Goal: Information Seeking & Learning: Learn about a topic

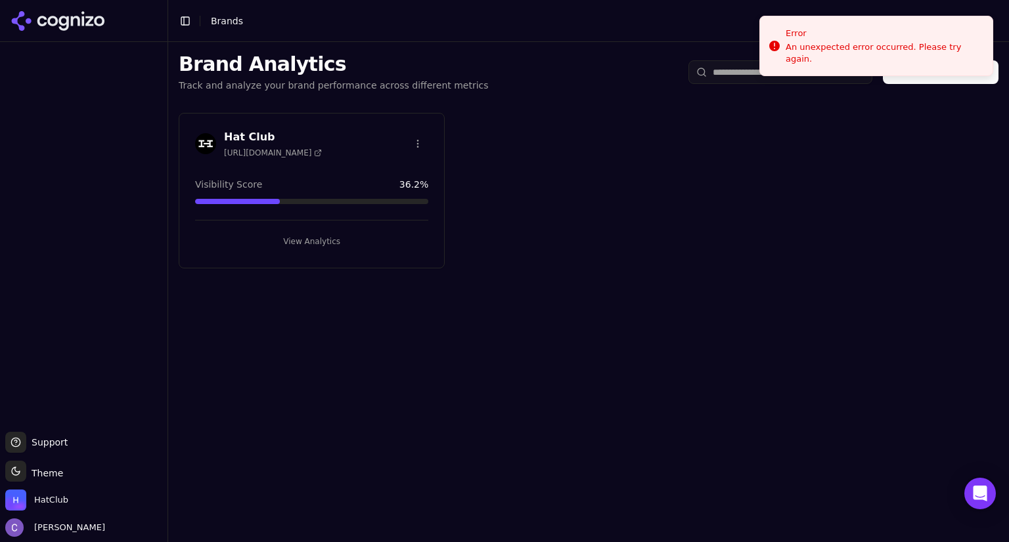
click at [341, 237] on button "View Analytics" at bounding box center [311, 241] width 233 height 21
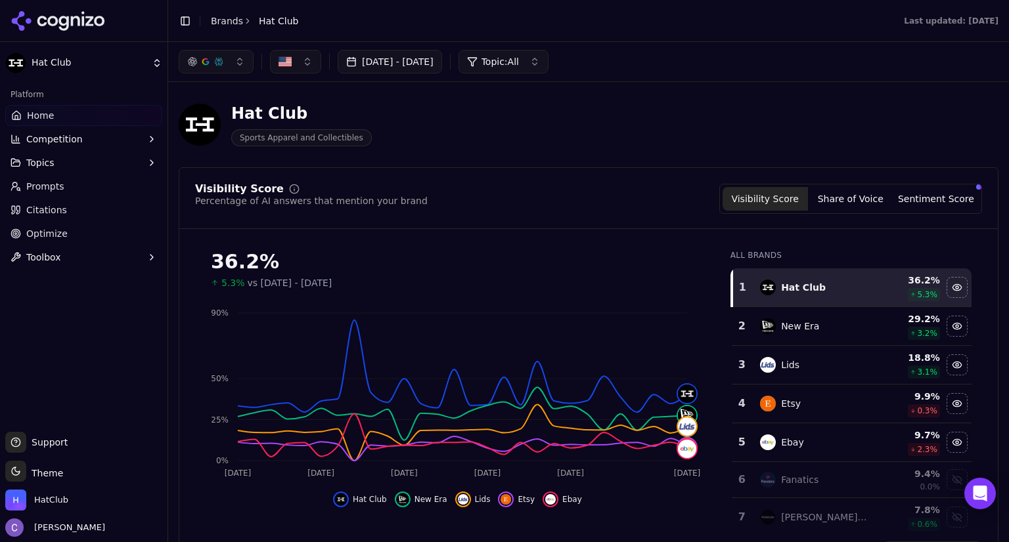
click at [234, 60] on button "button" at bounding box center [216, 62] width 75 height 24
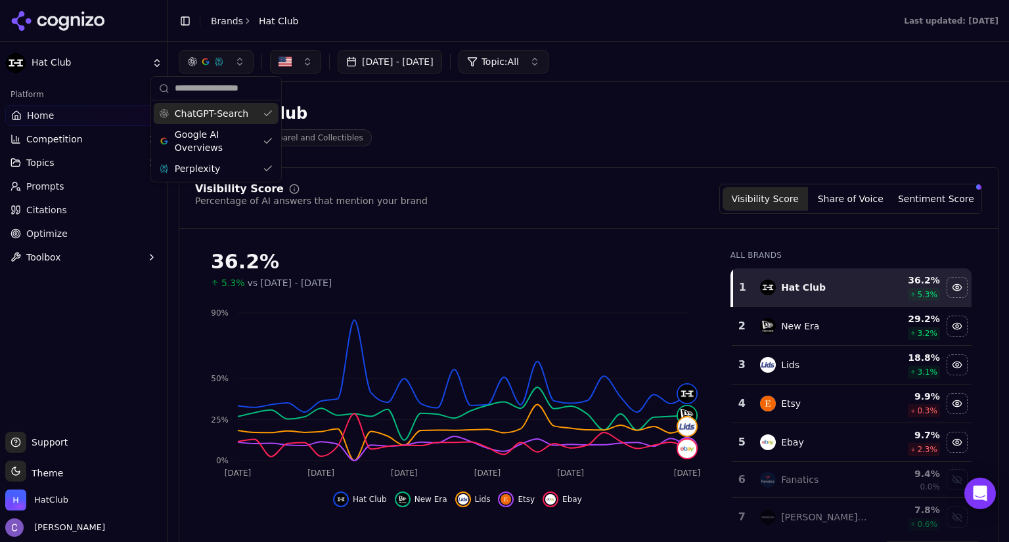
click at [265, 114] on div "ChatGPT-Search" at bounding box center [216, 113] width 125 height 21
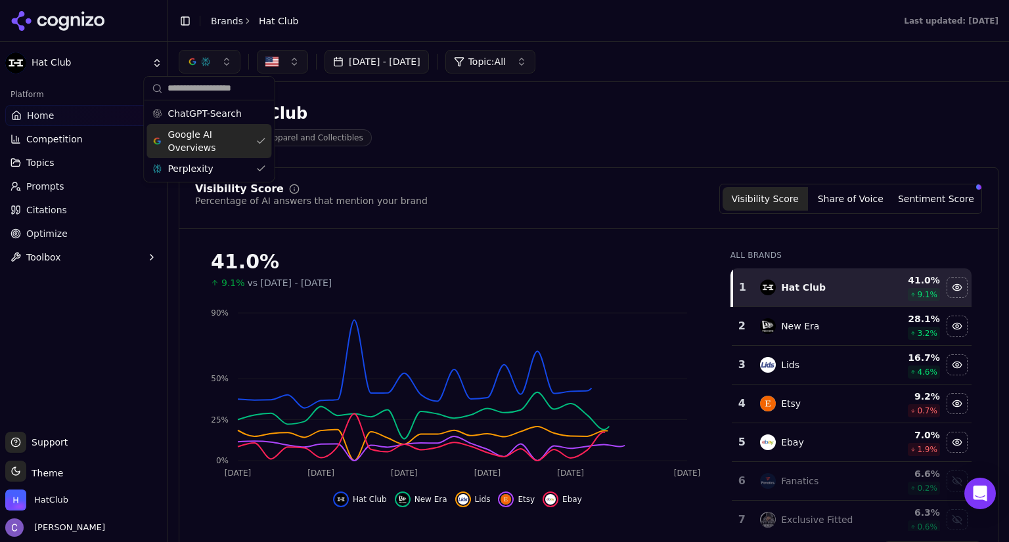
click at [257, 140] on div "Google AI Overviews" at bounding box center [208, 141] width 125 height 34
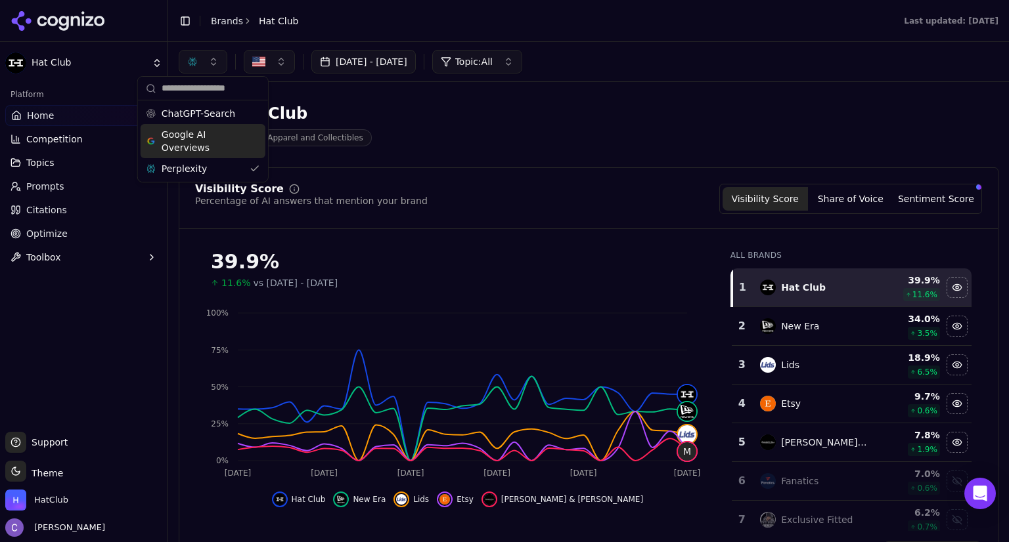
click at [252, 143] on div "Google AI Overviews" at bounding box center [203, 141] width 125 height 34
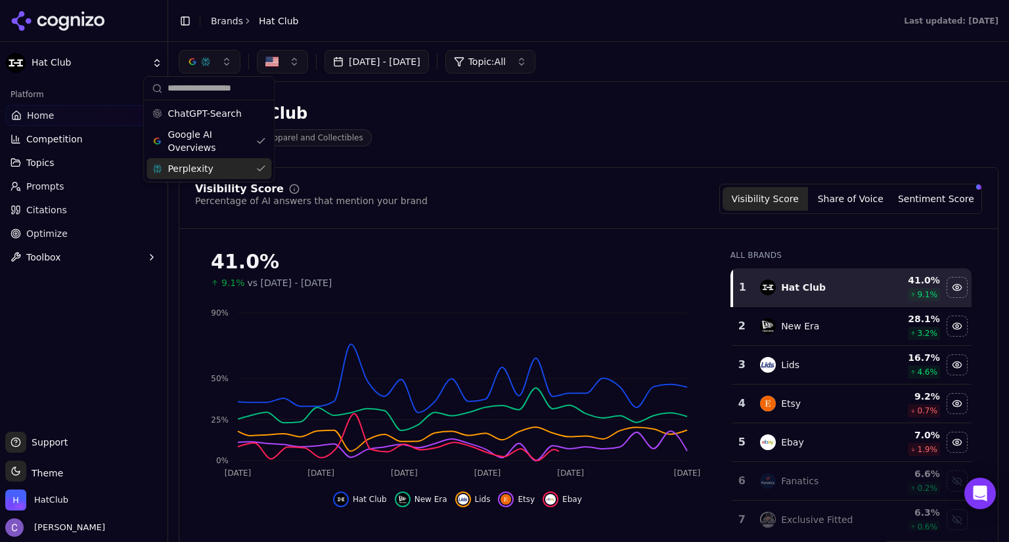
click at [257, 166] on div "Perplexity" at bounding box center [208, 168] width 125 height 21
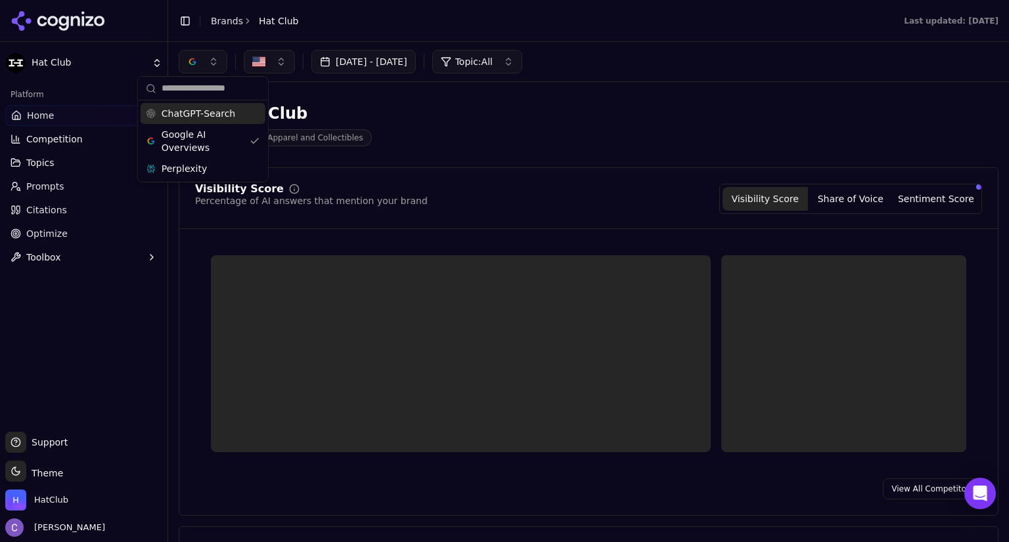
click at [253, 116] on div "ChatGPT-Search" at bounding box center [203, 113] width 125 height 21
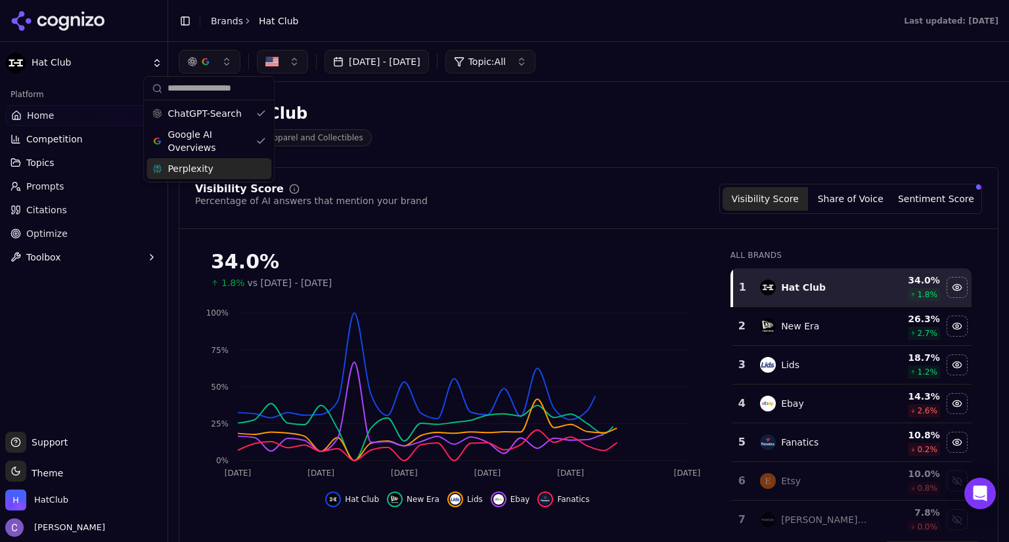
click at [258, 158] on div "Perplexity" at bounding box center [208, 168] width 125 height 21
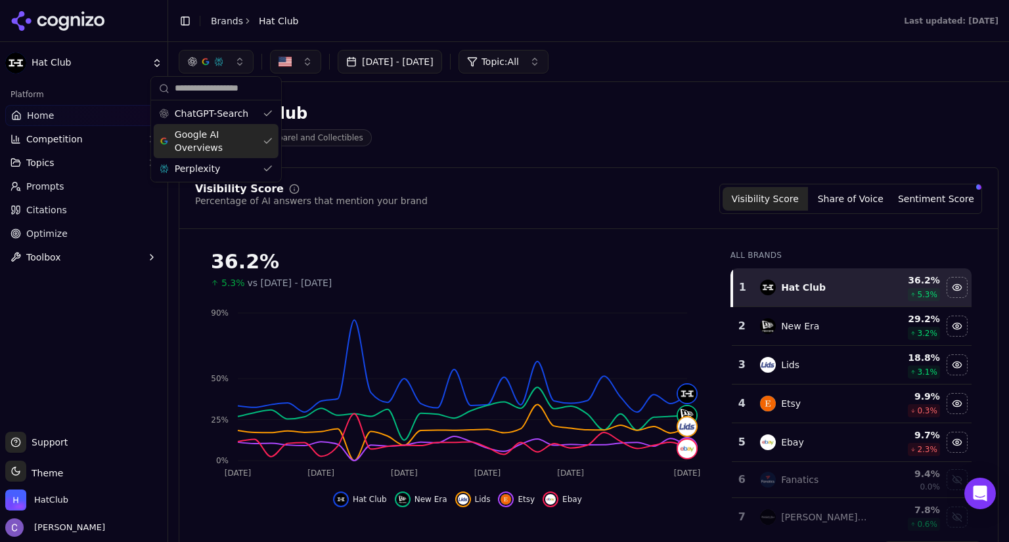
click at [56, 136] on span "Competition" at bounding box center [54, 139] width 56 height 13
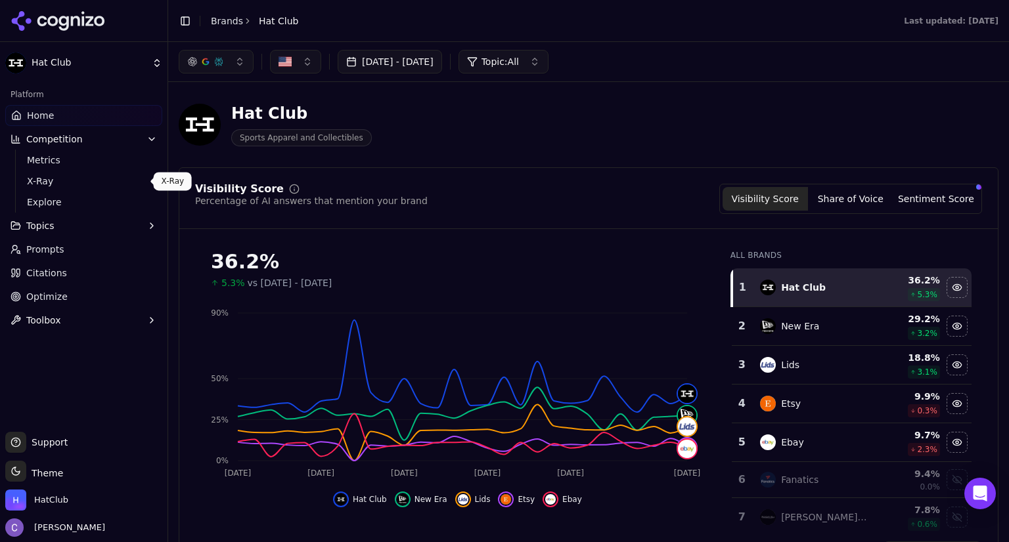
click at [66, 181] on span "X-Ray" at bounding box center [84, 181] width 114 height 13
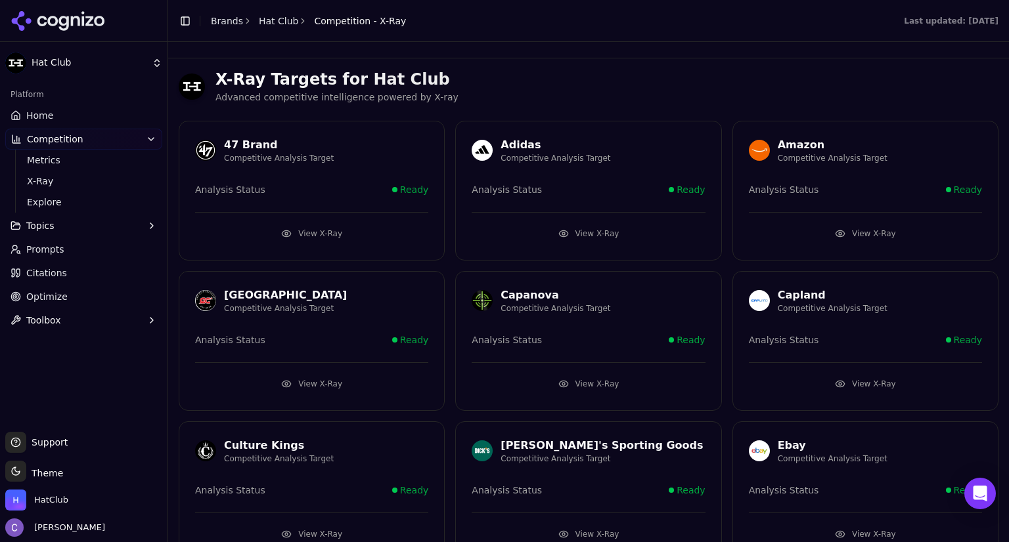
click at [302, 230] on button "View X-Ray" at bounding box center [311, 233] width 233 height 21
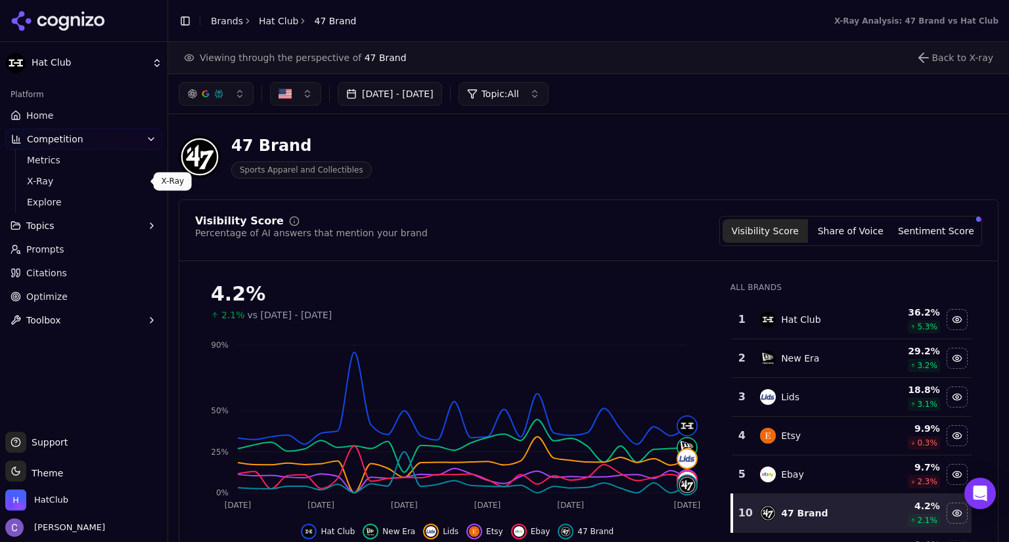
click at [45, 179] on span "X-Ray" at bounding box center [84, 181] width 114 height 13
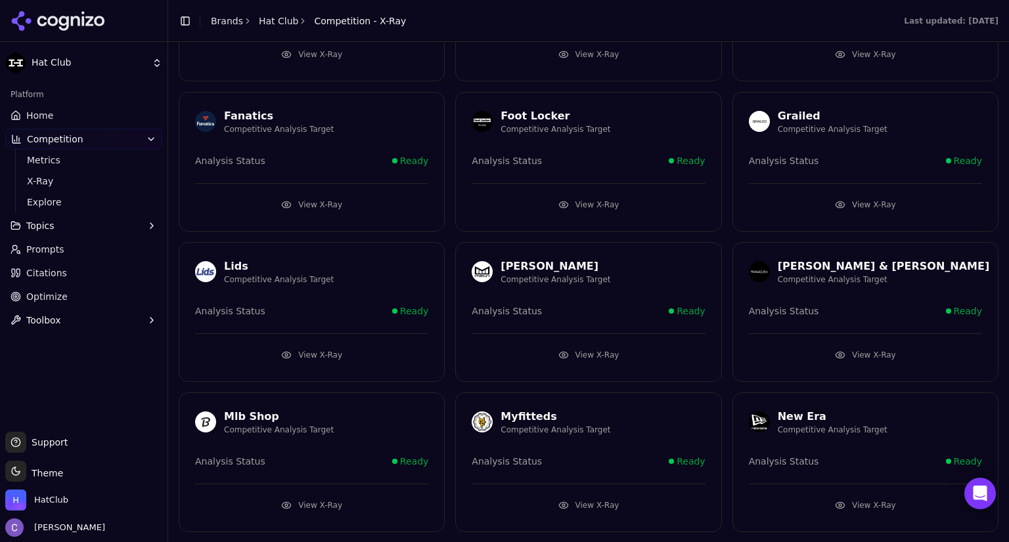
scroll to position [640, 0]
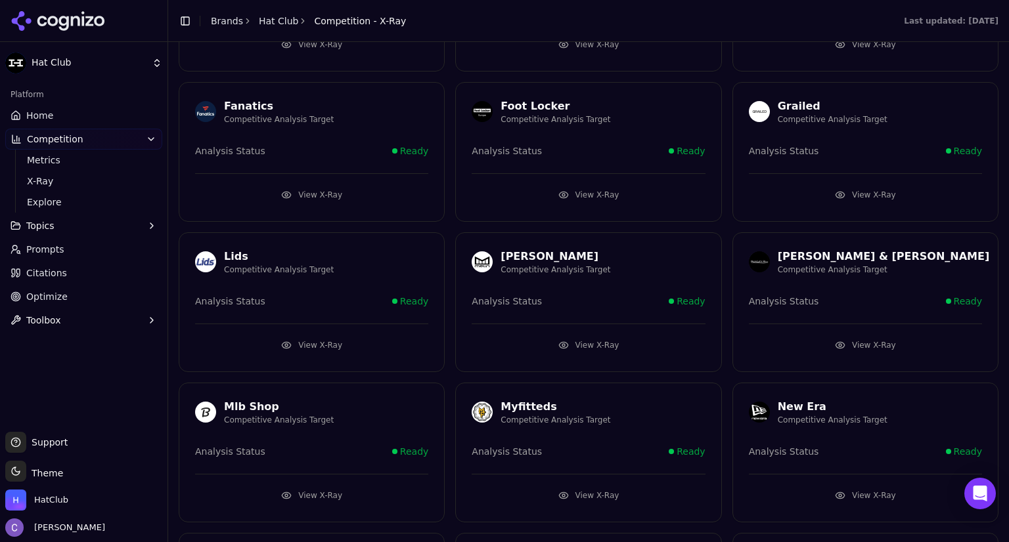
click at [554, 341] on button "View X-Ray" at bounding box center [587, 345] width 233 height 21
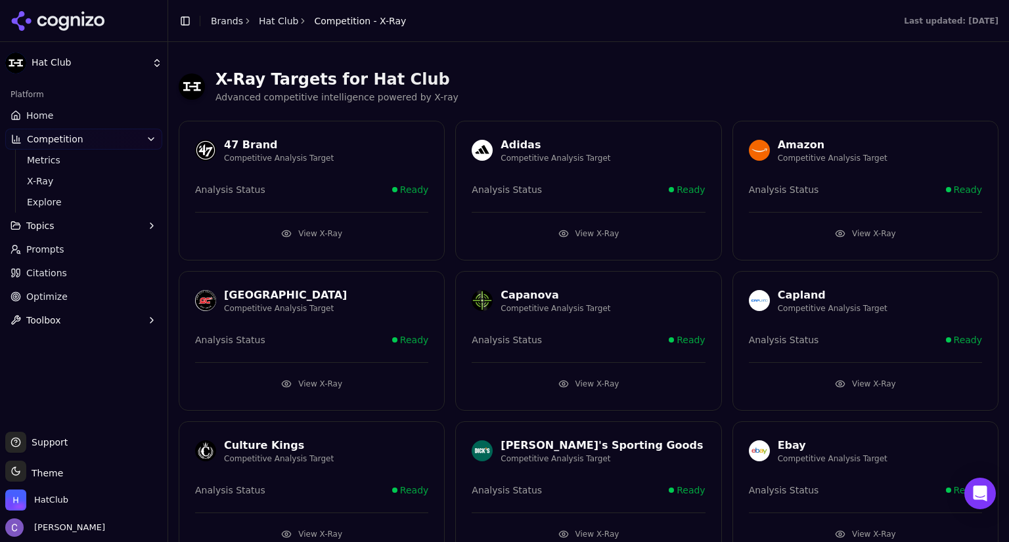
scroll to position [617, 0]
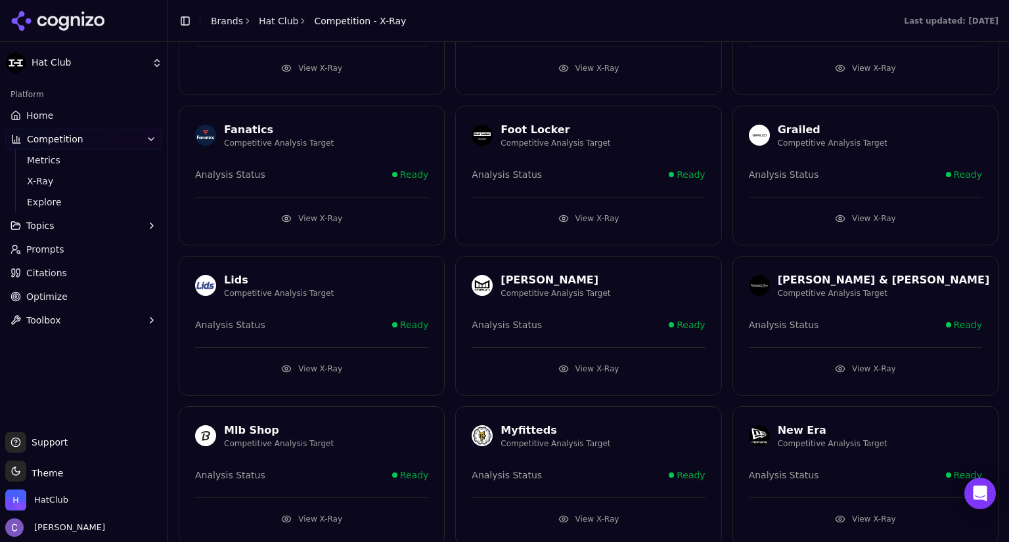
click at [79, 269] on link "Citations" at bounding box center [83, 273] width 157 height 21
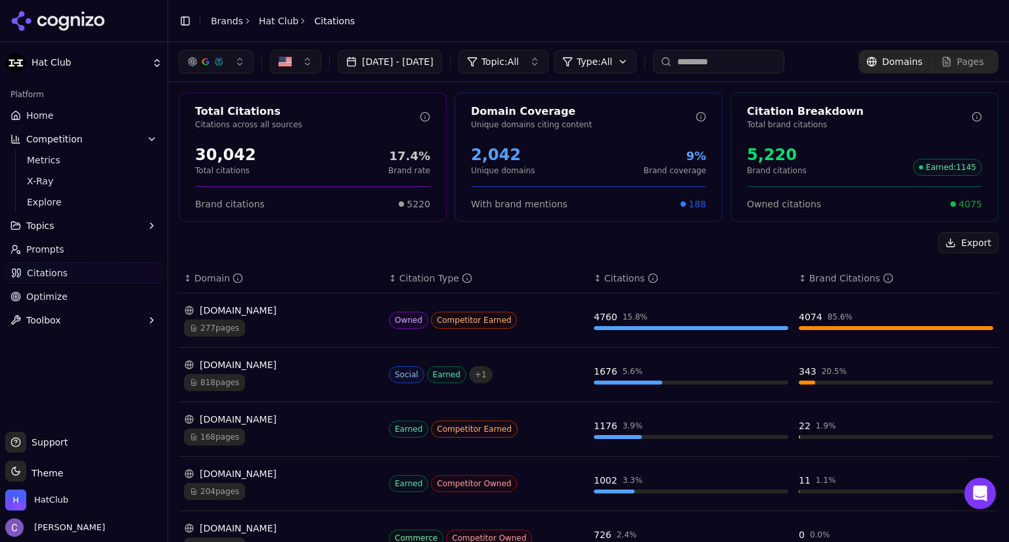
click at [250, 313] on div "[DOMAIN_NAME]" at bounding box center [281, 310] width 194 height 13
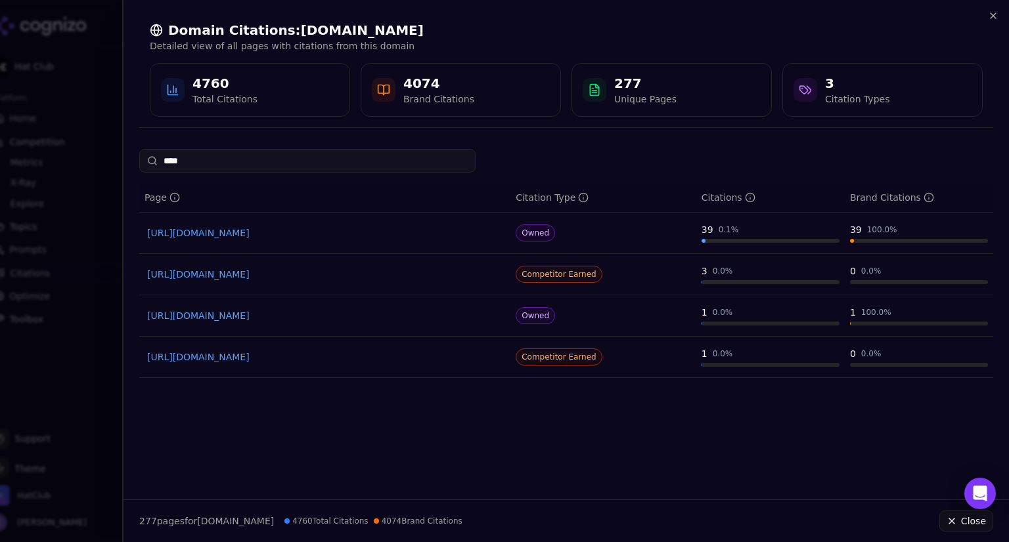
click at [309, 353] on link "[URL][DOMAIN_NAME]" at bounding box center [324, 357] width 355 height 13
click at [234, 158] on input "****" at bounding box center [307, 161] width 336 height 24
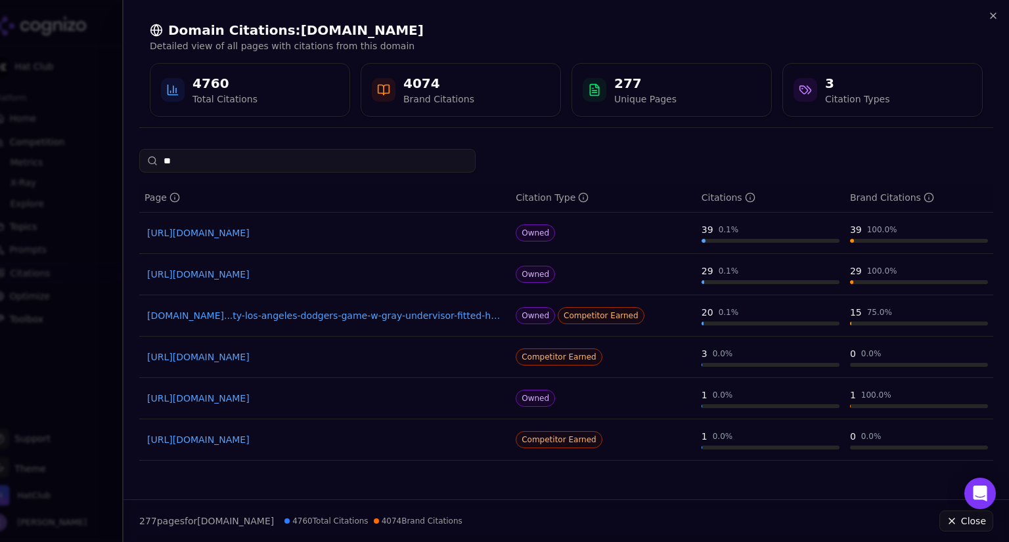
type input "*"
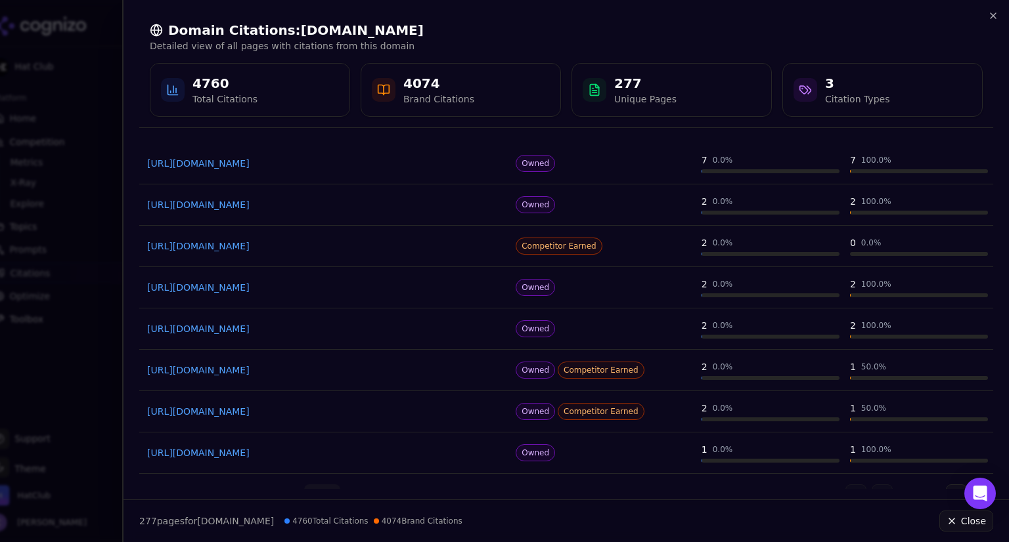
scroll to position [152, 0]
type input "****"
click at [318, 325] on link "[URL][DOMAIN_NAME]" at bounding box center [324, 328] width 355 height 13
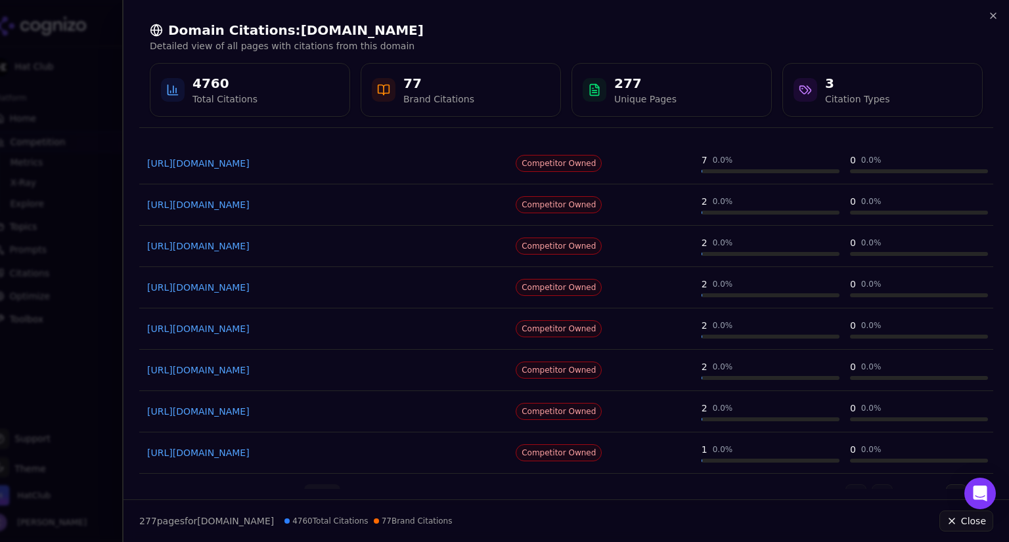
click at [49, 44] on div at bounding box center [504, 271] width 1009 height 542
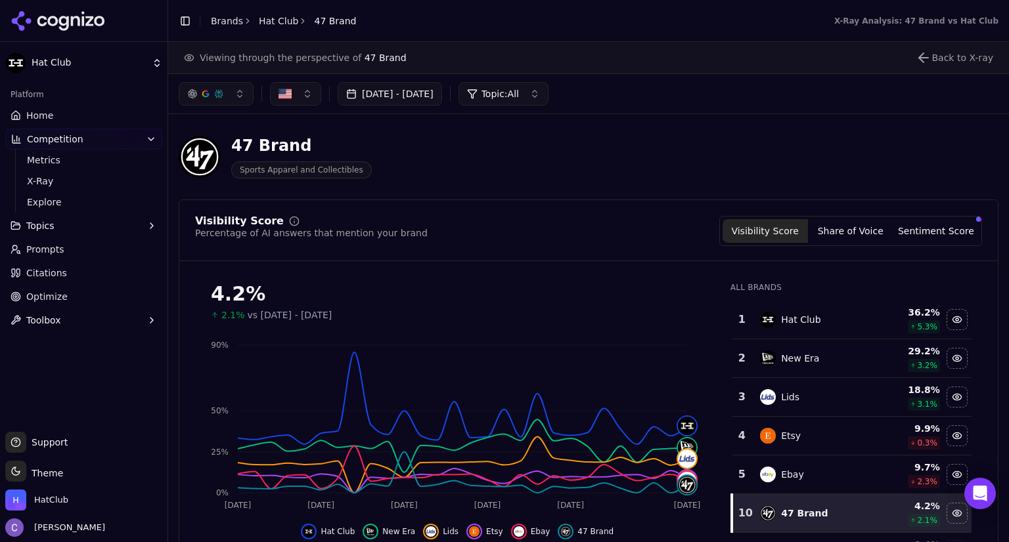
click at [100, 119] on link "Home" at bounding box center [83, 115] width 157 height 21
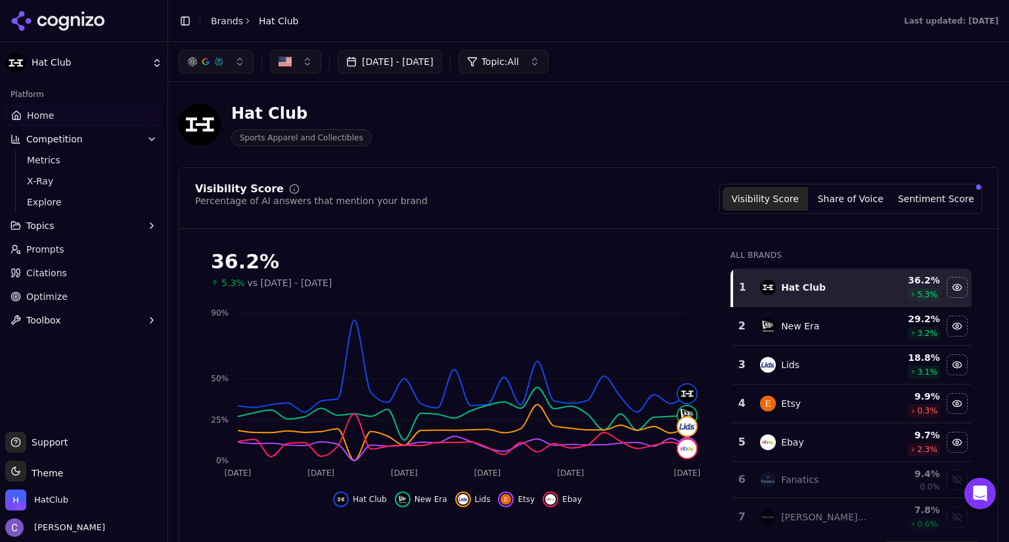
click at [426, 62] on button "[DATE] - [DATE]" at bounding box center [390, 62] width 104 height 24
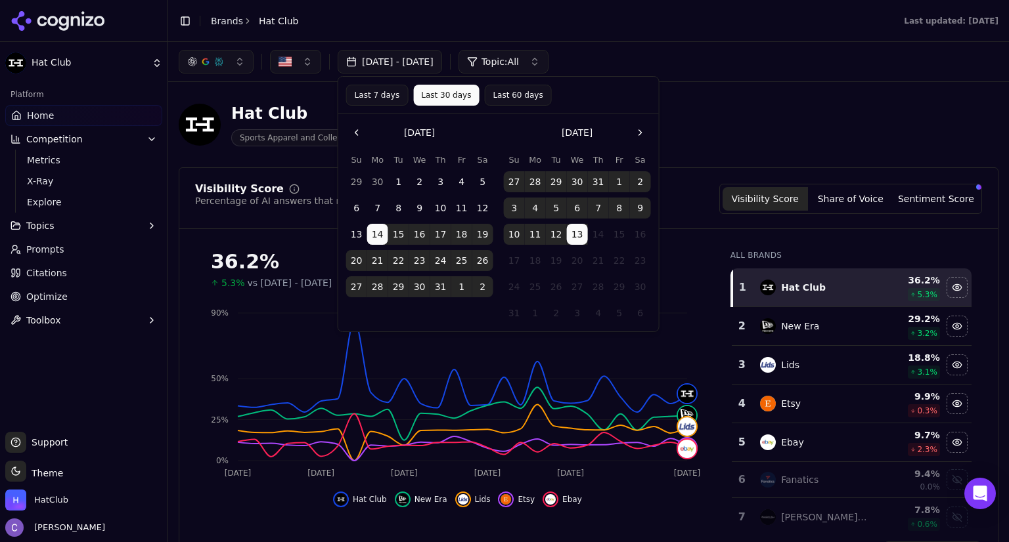
click at [499, 100] on button "Last 60 days" at bounding box center [517, 95] width 67 height 21
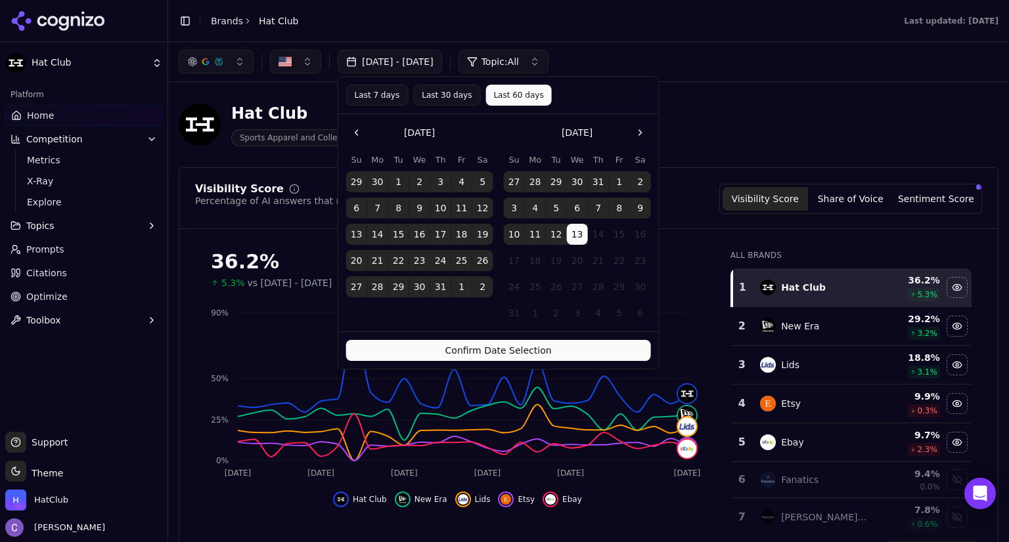
click at [505, 354] on button "Confirm Date Selection" at bounding box center [498, 350] width 305 height 21
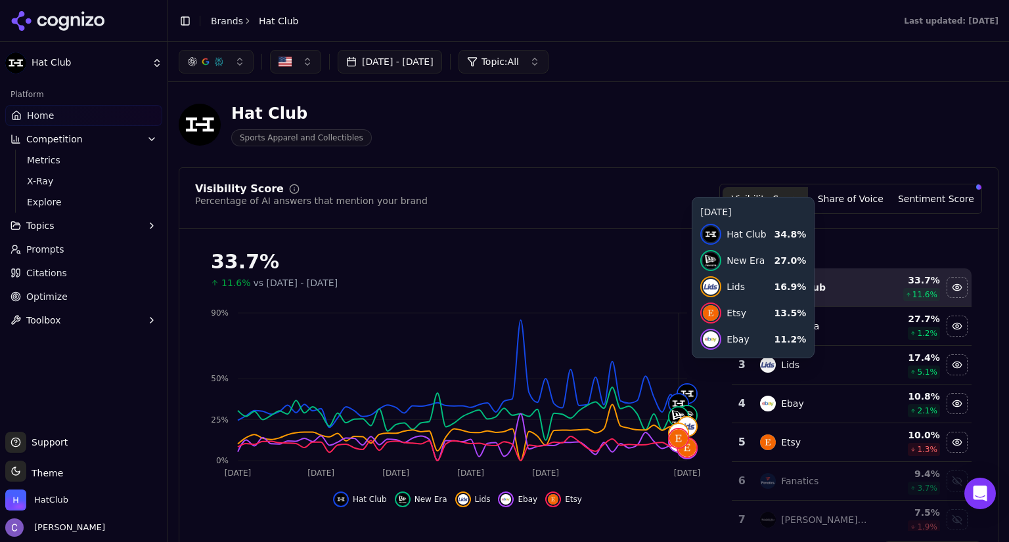
click at [398, 65] on button "[DATE] - [DATE]" at bounding box center [390, 62] width 104 height 24
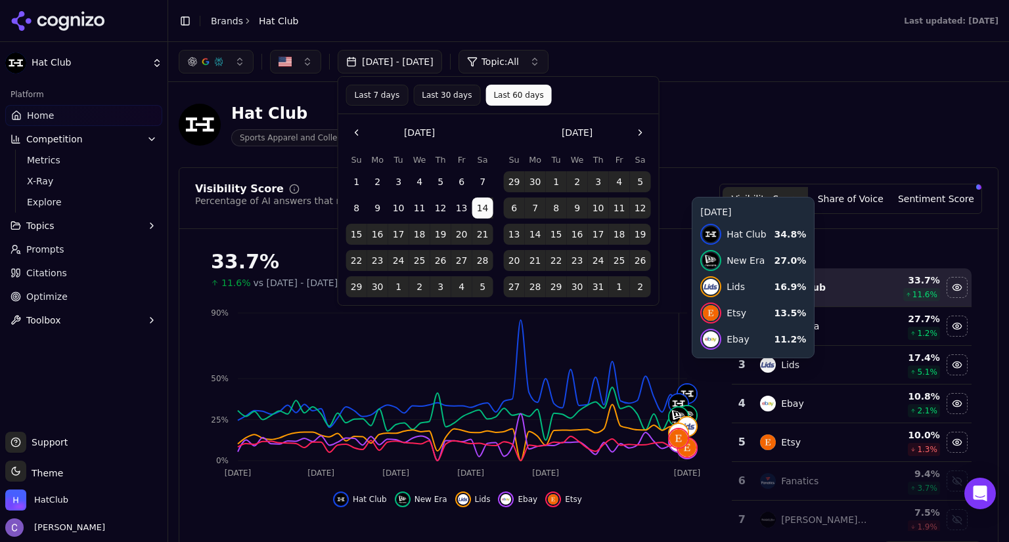
click at [444, 98] on button "Last 30 days" at bounding box center [446, 95] width 67 height 21
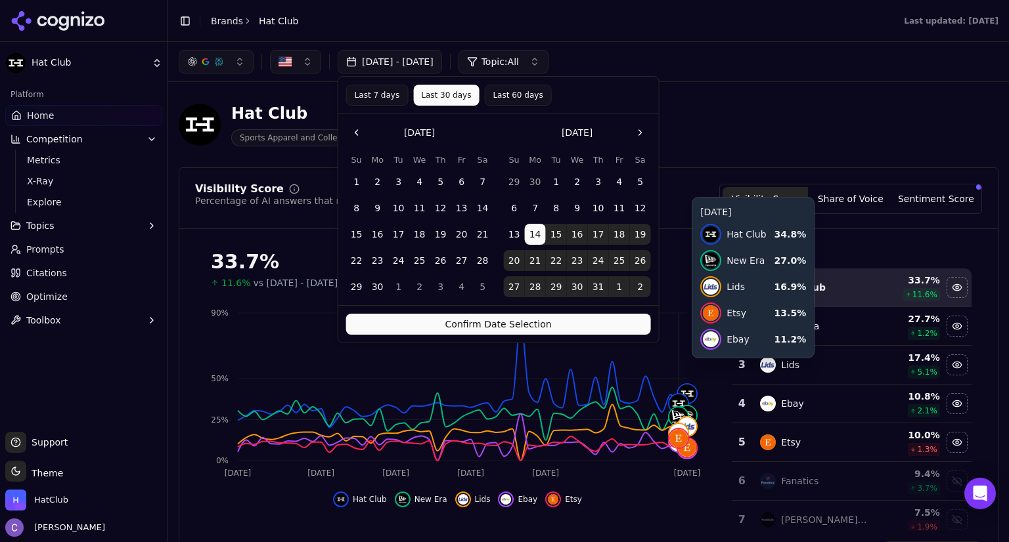
click at [544, 330] on button "Confirm Date Selection" at bounding box center [498, 324] width 305 height 21
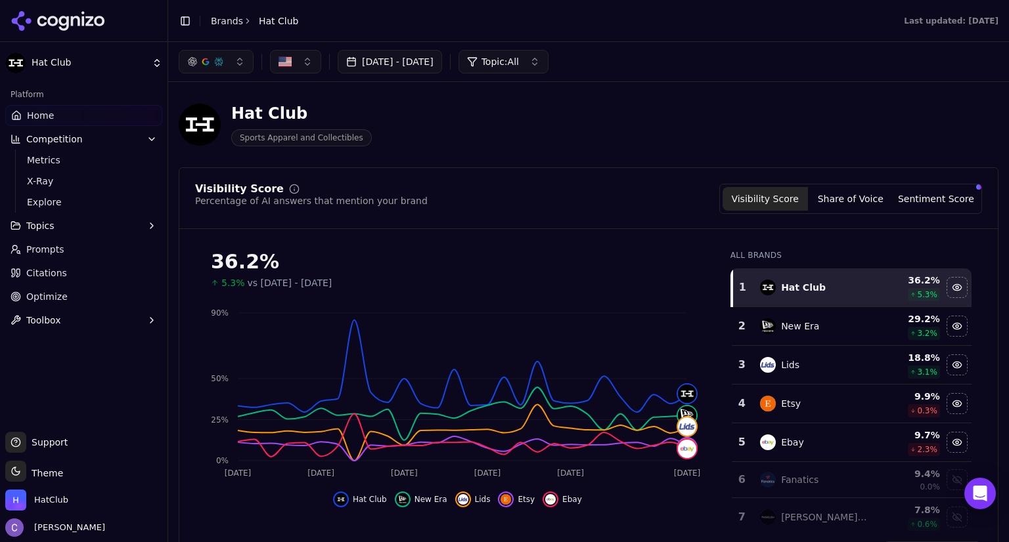
click at [663, 240] on div "36.2% 5.3% vs [DATE] - [DATE]" at bounding box center [457, 265] width 525 height 50
